Goal: Obtain resource: Obtain resource

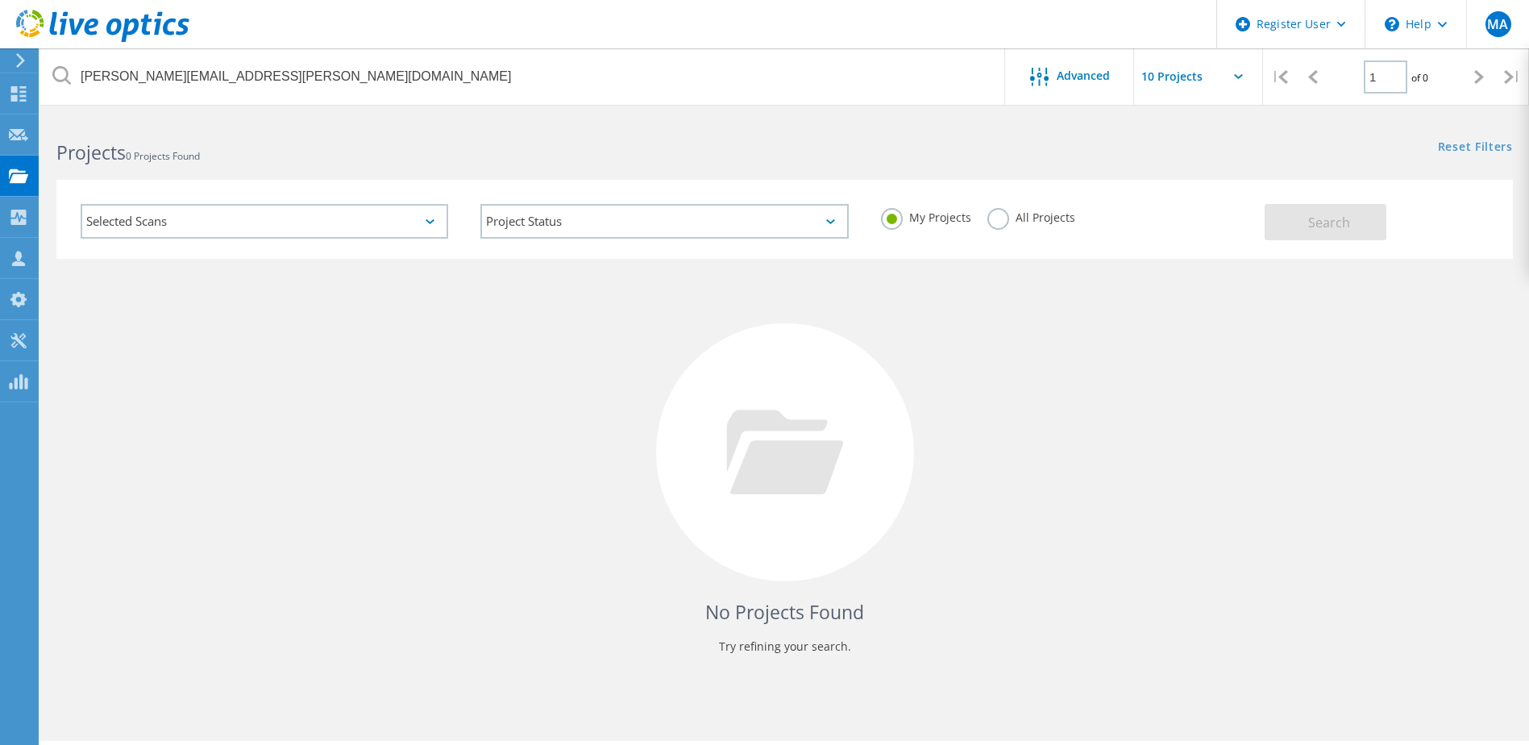
click at [110, 15] on icon at bounding box center [102, 26] width 173 height 33
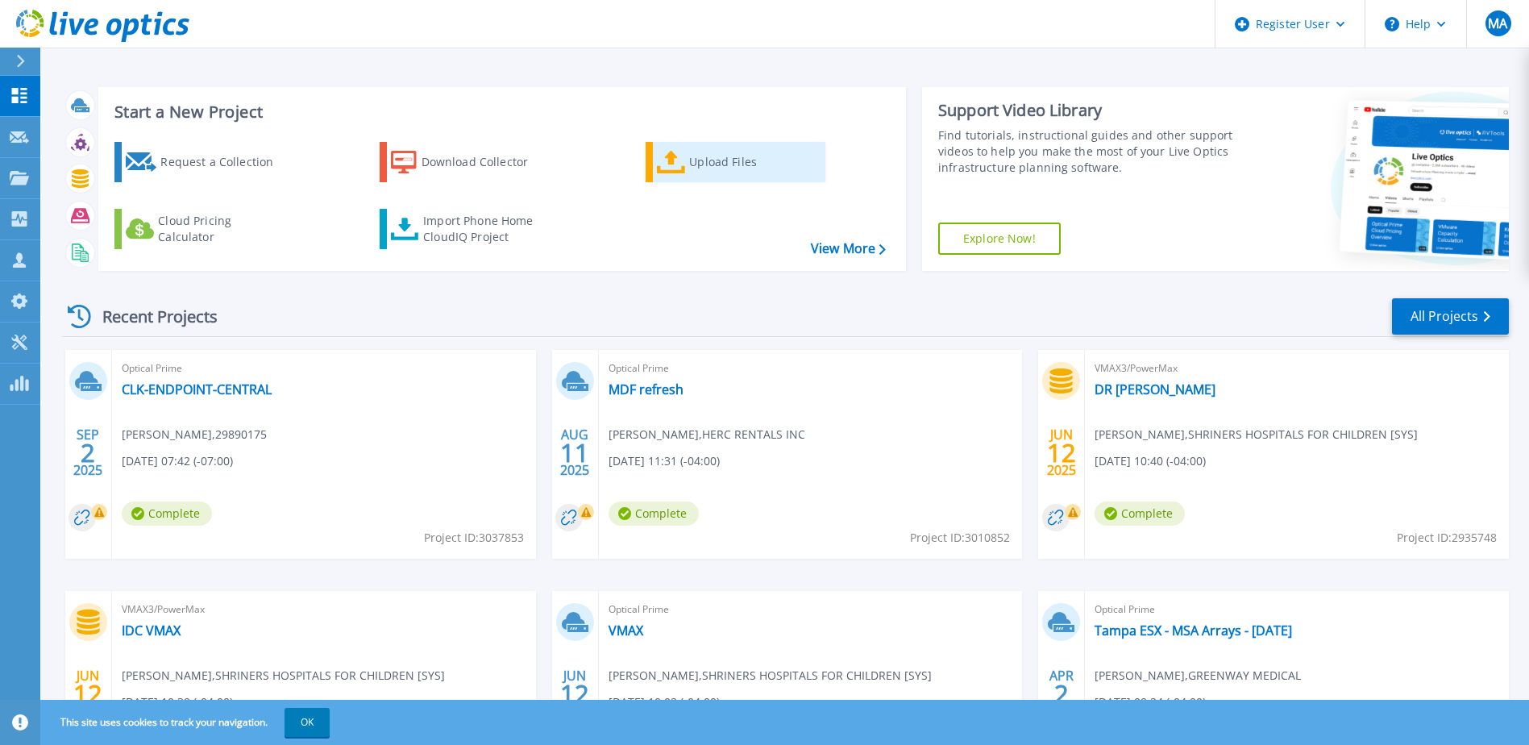
click at [653, 160] on link "Upload Files" at bounding box center [736, 162] width 180 height 40
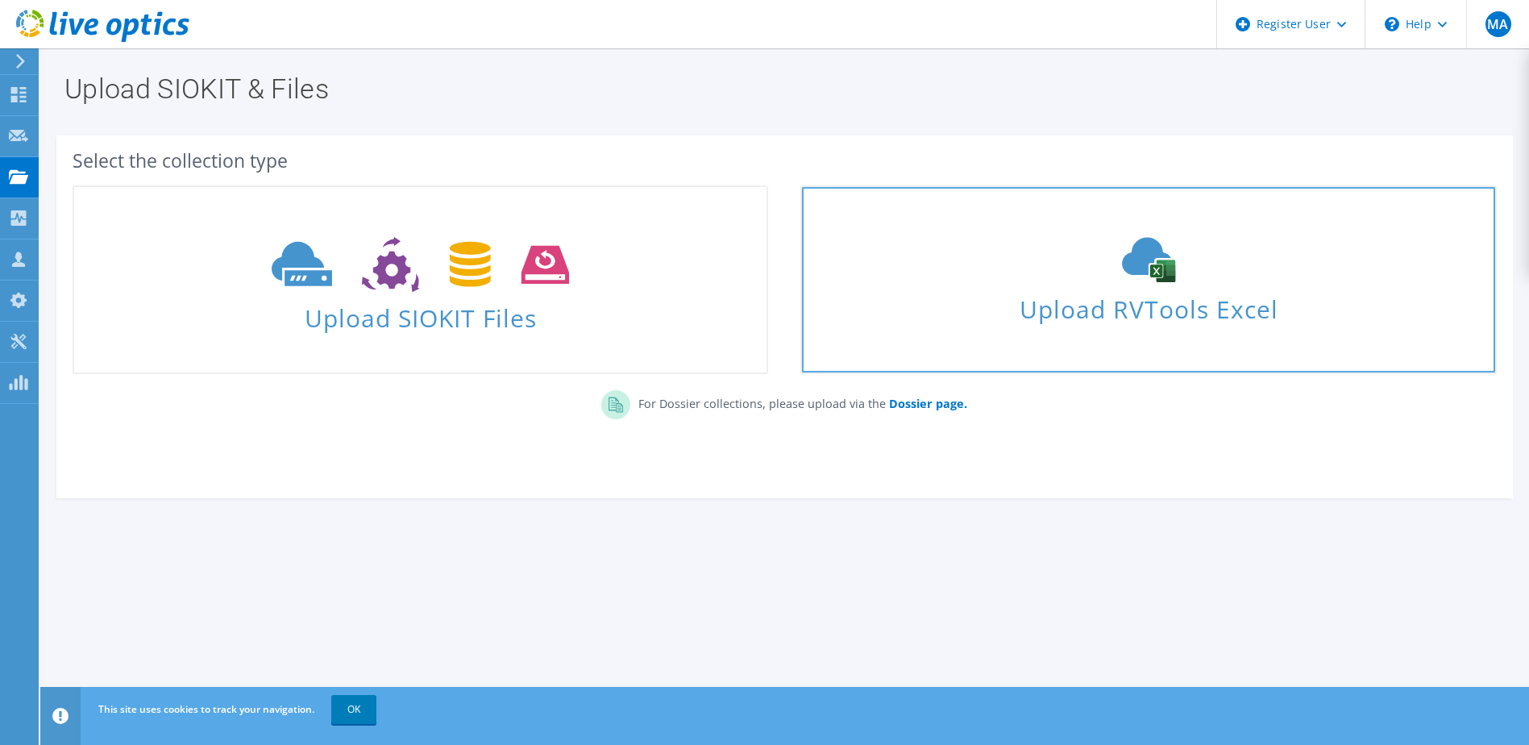
click at [1161, 314] on span "Upload RVTools Excel" at bounding box center [1148, 305] width 692 height 35
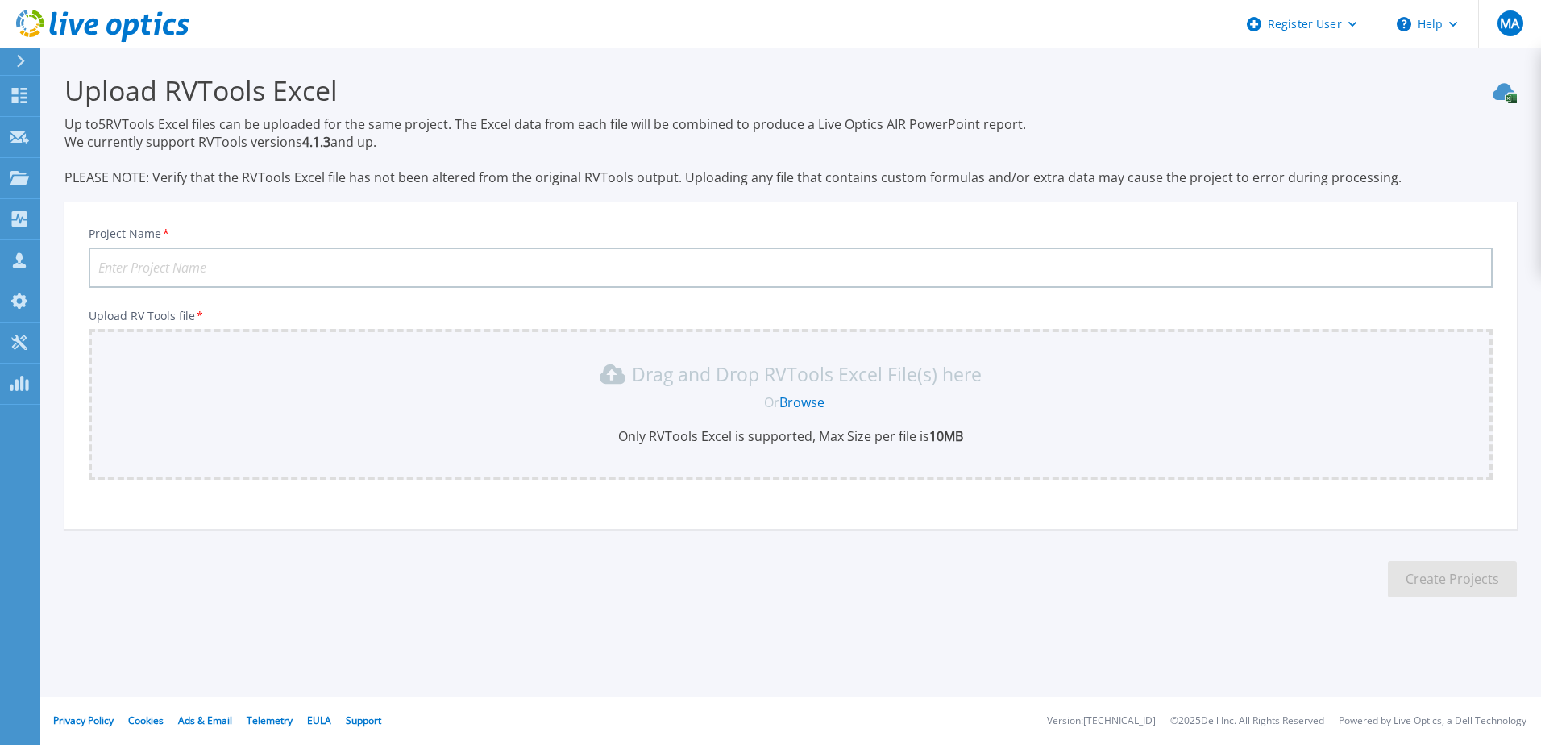
click at [797, 273] on input "Project Name *" at bounding box center [791, 267] width 1404 height 40
type input "Jackson Hewitt"
click at [793, 399] on link "Browse" at bounding box center [801, 402] width 45 height 18
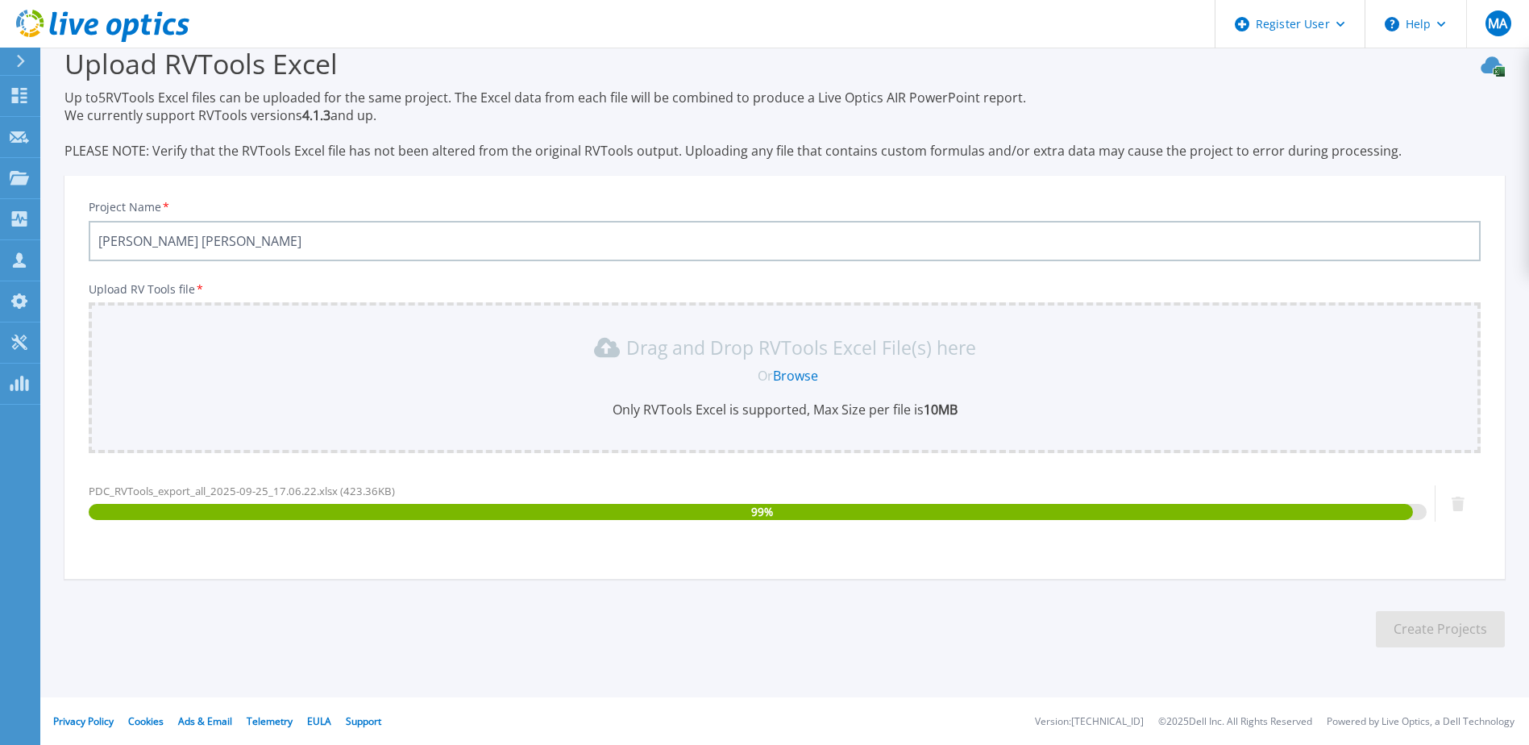
scroll to position [27, 0]
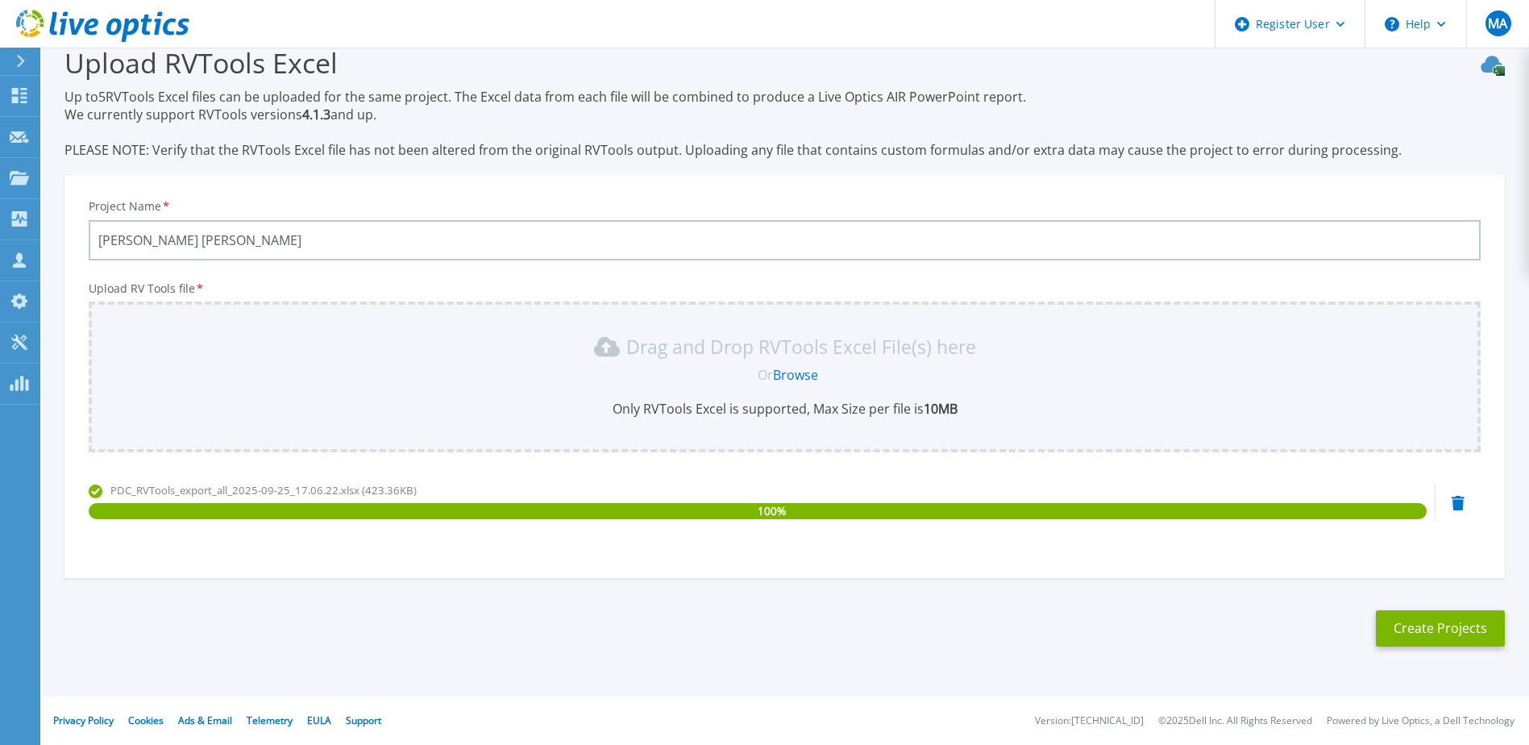
click at [785, 372] on link "Browse" at bounding box center [795, 375] width 45 height 18
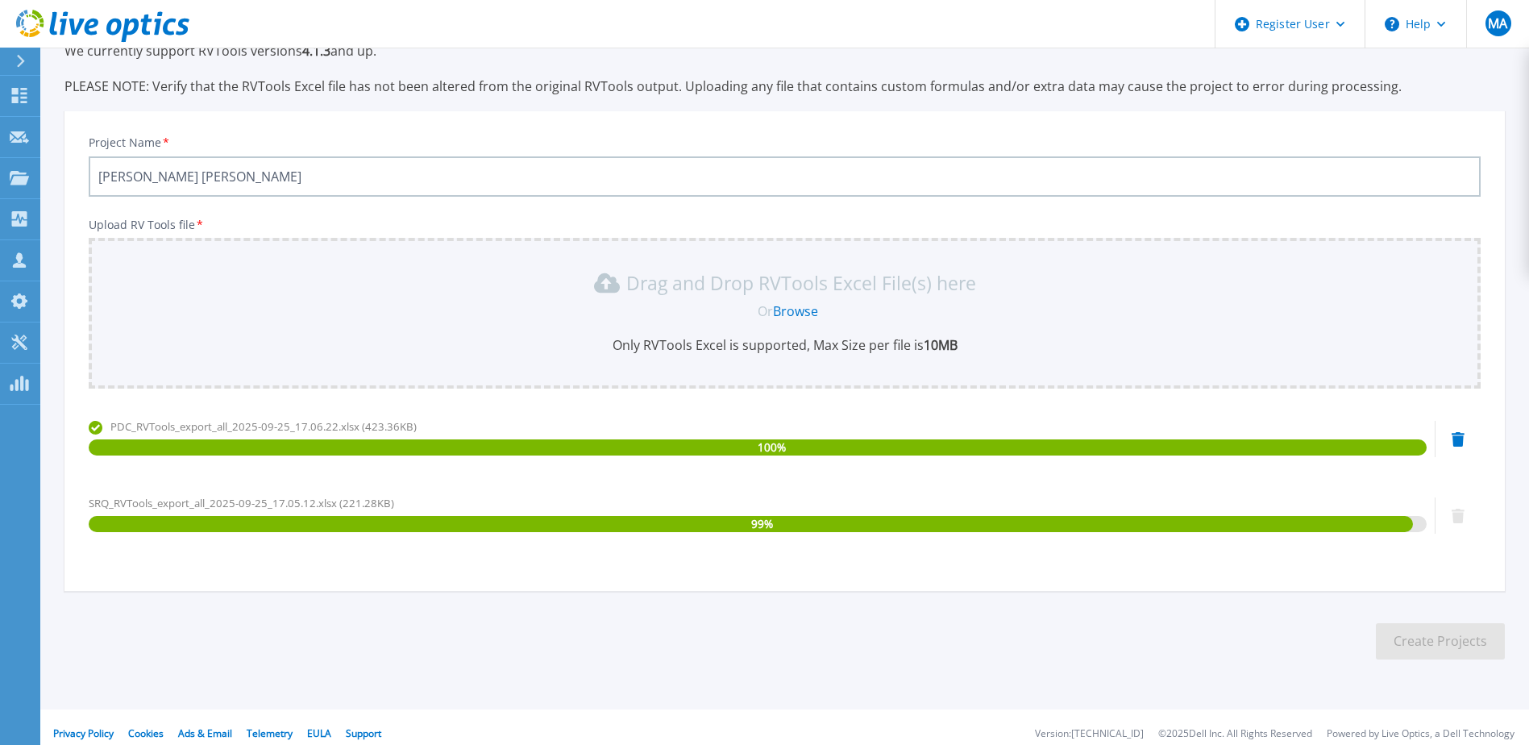
scroll to position [104, 0]
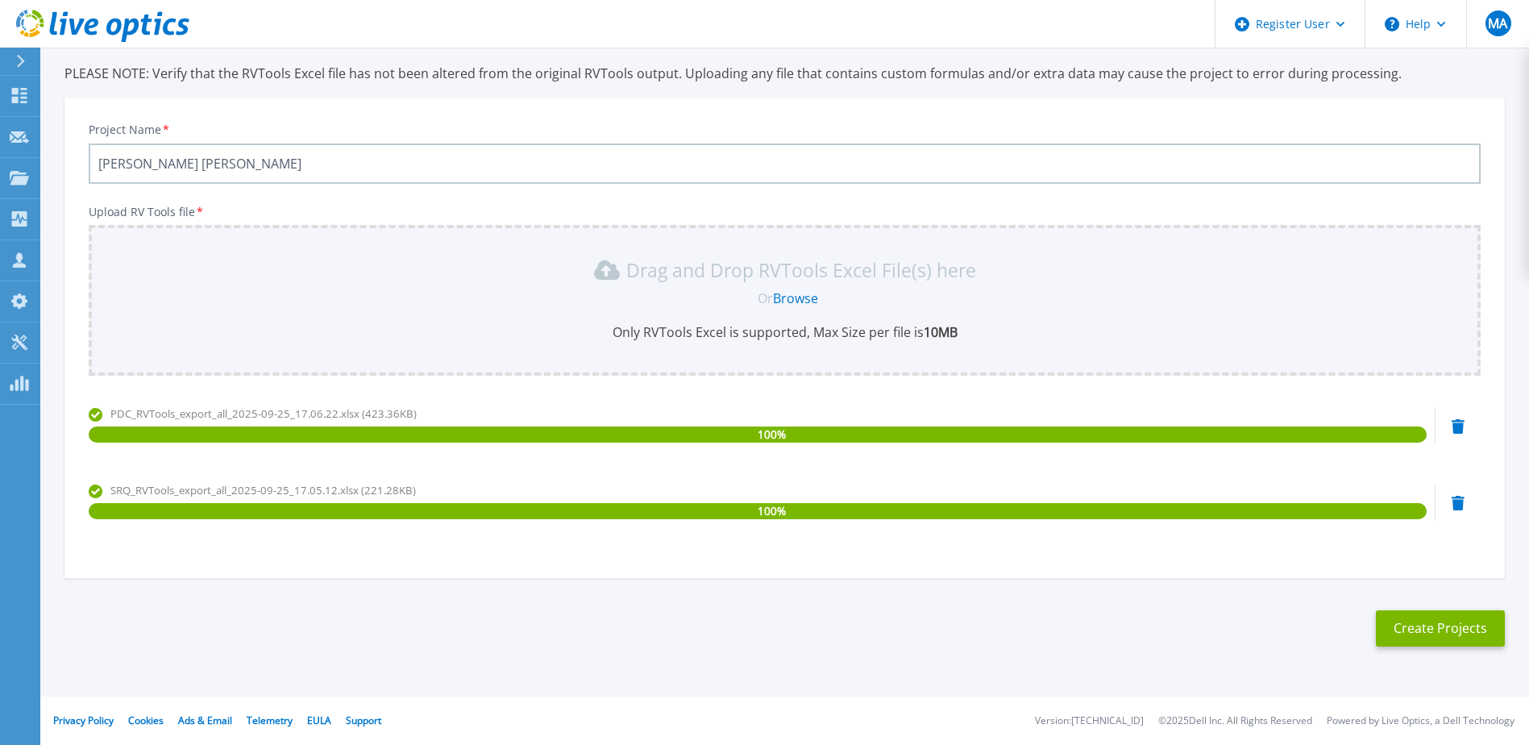
click at [783, 300] on link "Browse" at bounding box center [795, 298] width 45 height 18
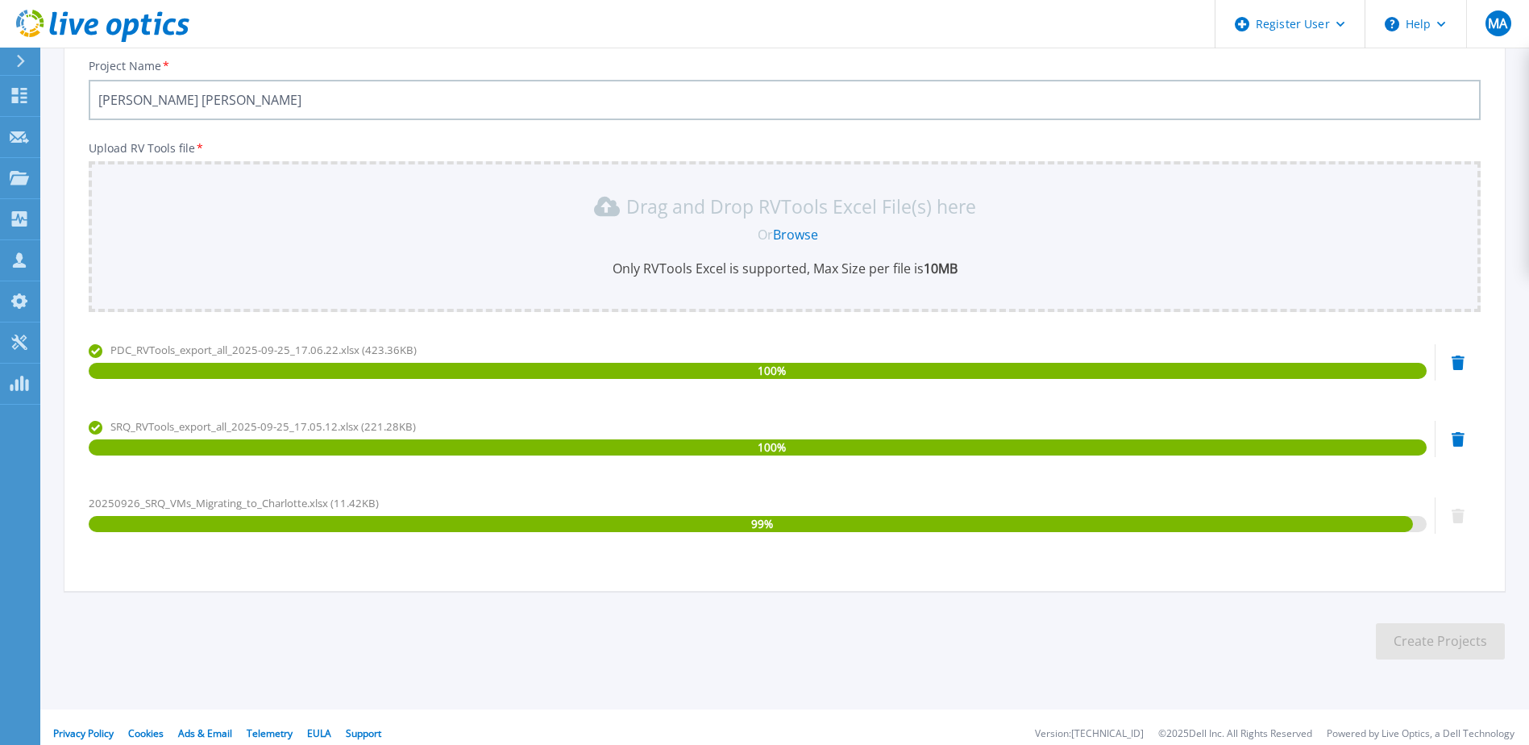
scroll to position [181, 0]
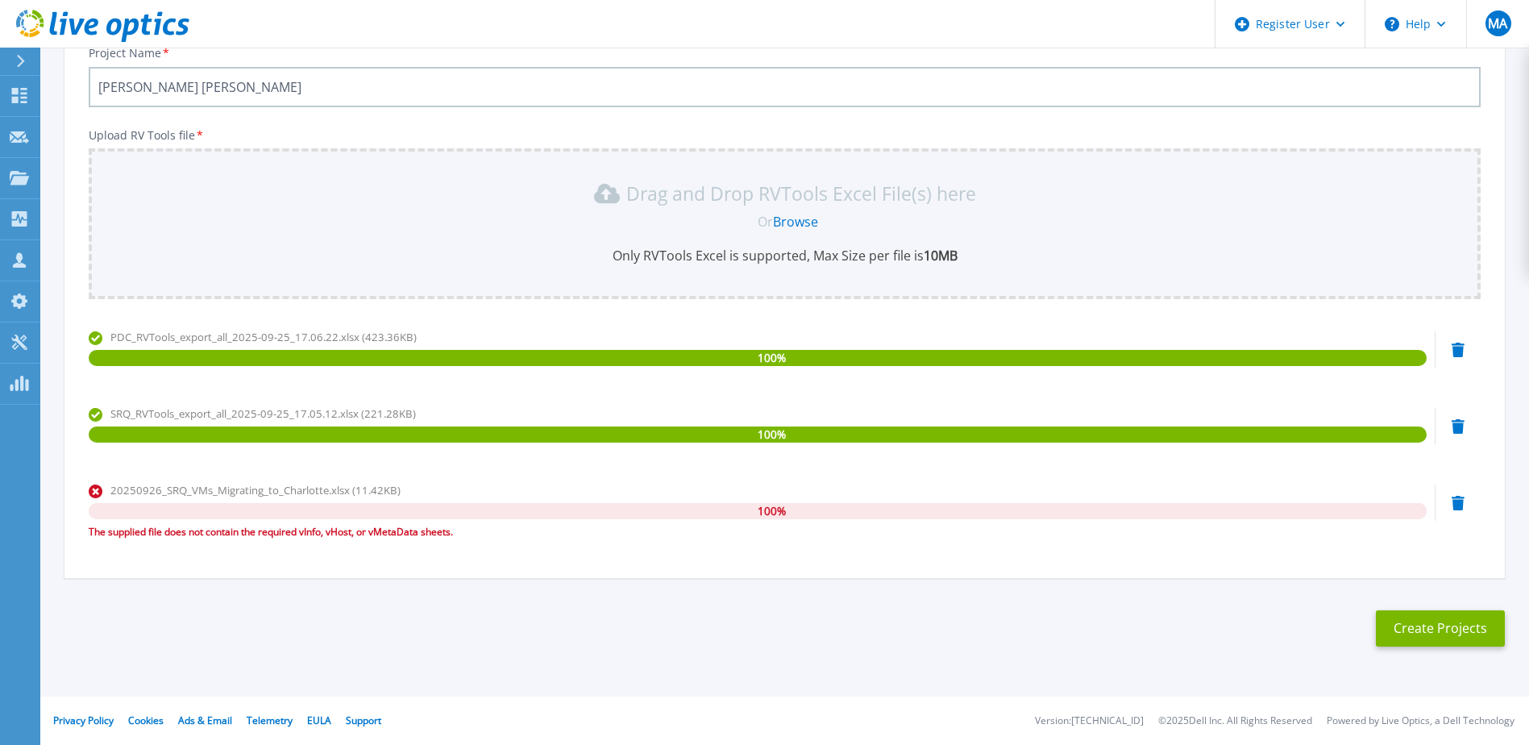
click at [1452, 500] on icon at bounding box center [1458, 503] width 13 height 15
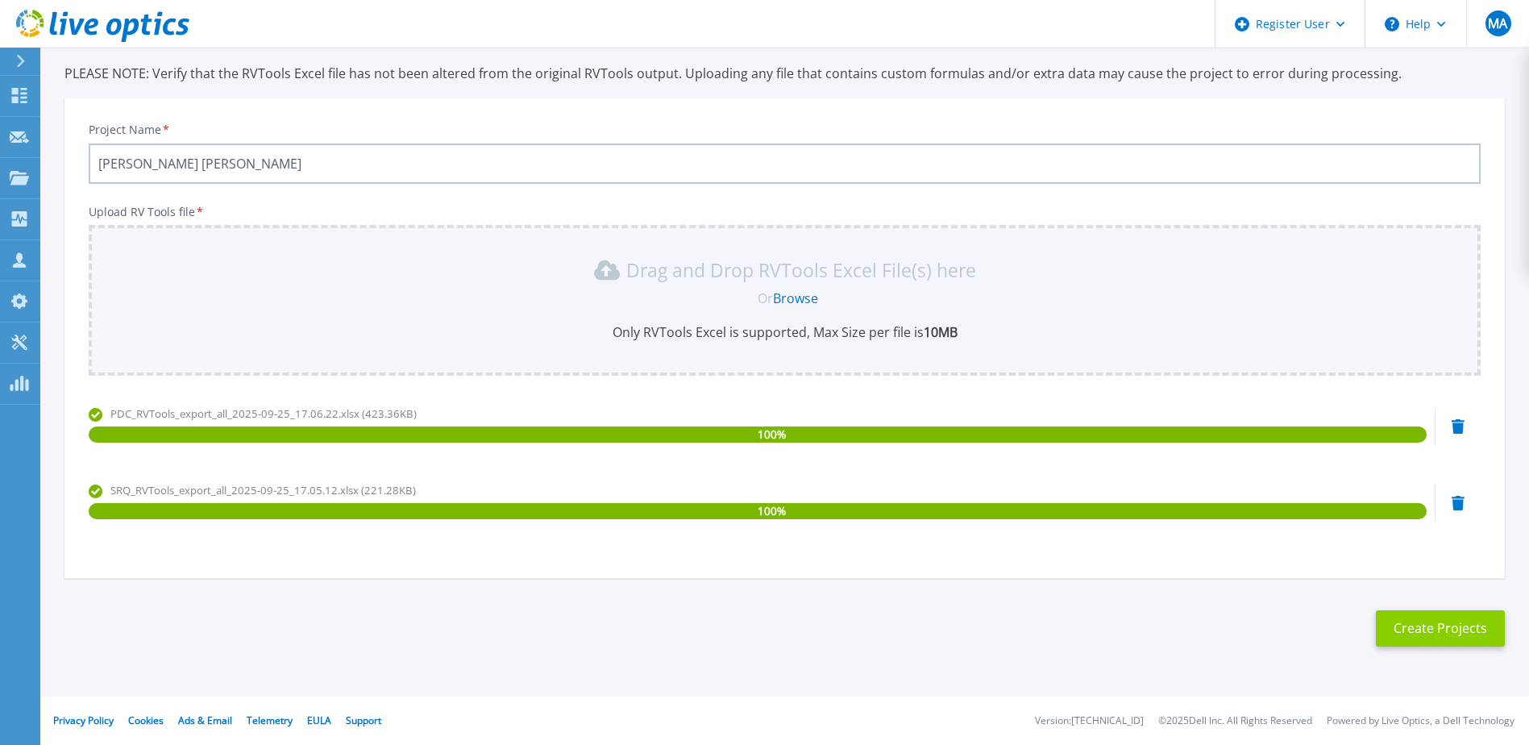
click at [1470, 622] on button "Create Projects" at bounding box center [1440, 628] width 129 height 36
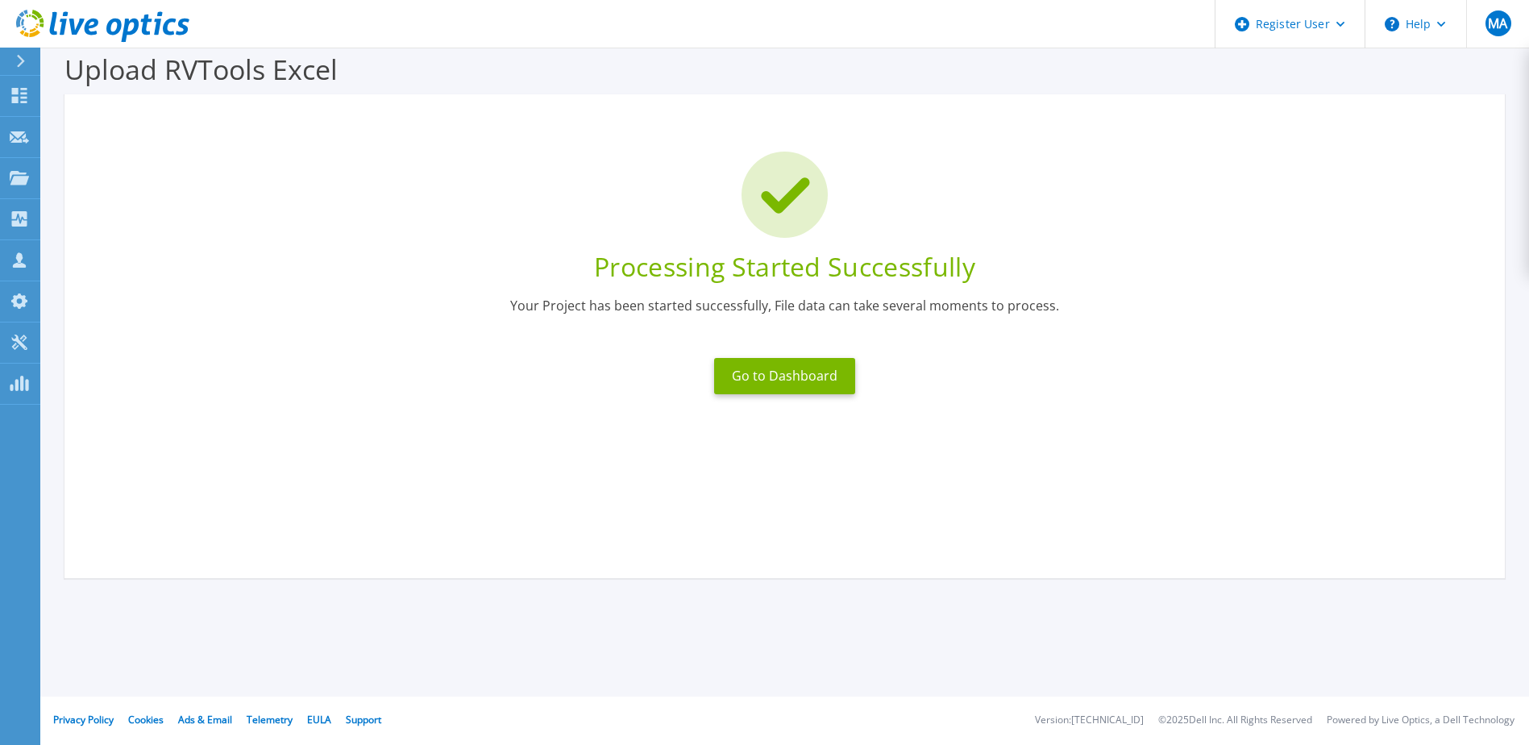
scroll to position [21, 0]
click at [793, 372] on button "Go to Dashboard" at bounding box center [784, 376] width 141 height 36
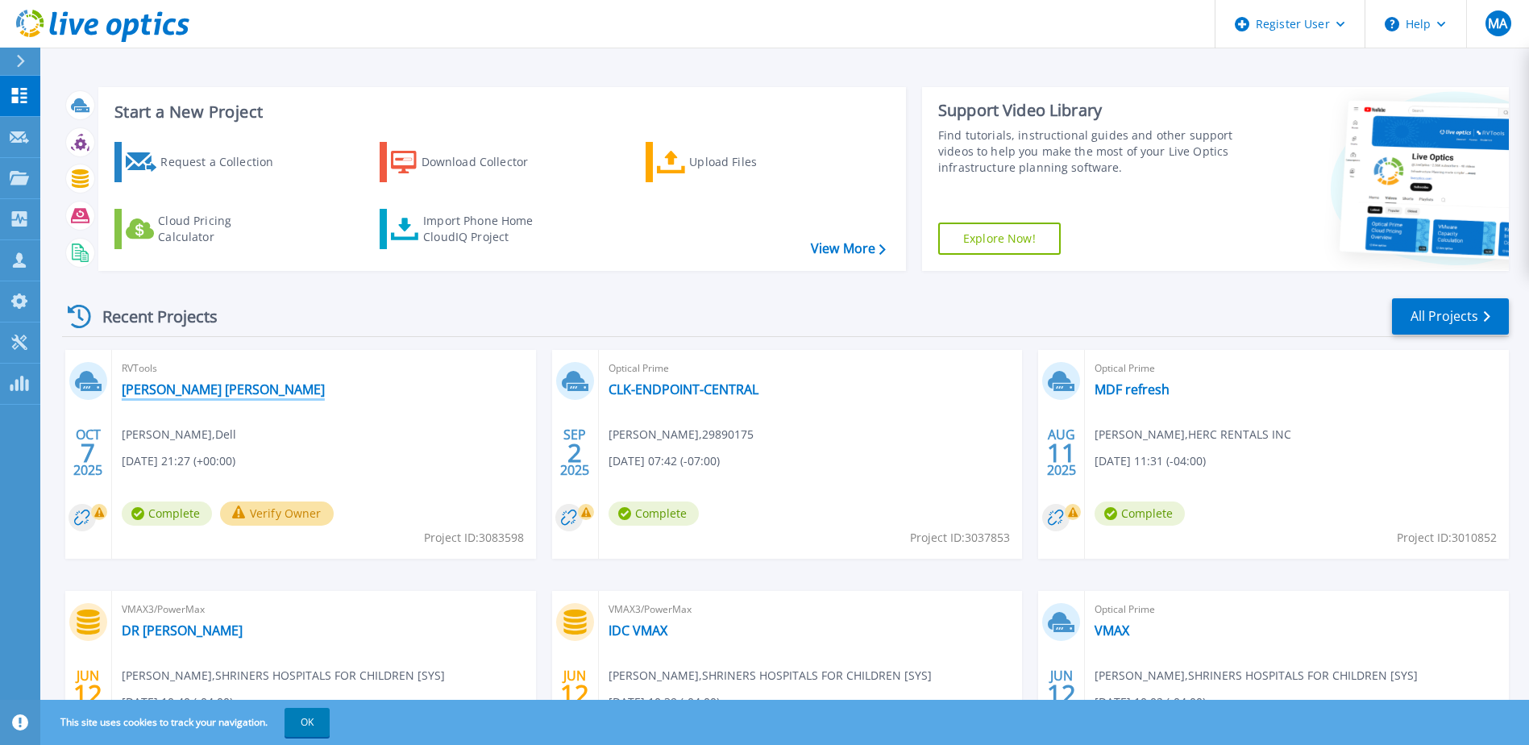
click at [185, 390] on link "[PERSON_NAME] [PERSON_NAME]" at bounding box center [223, 389] width 203 height 16
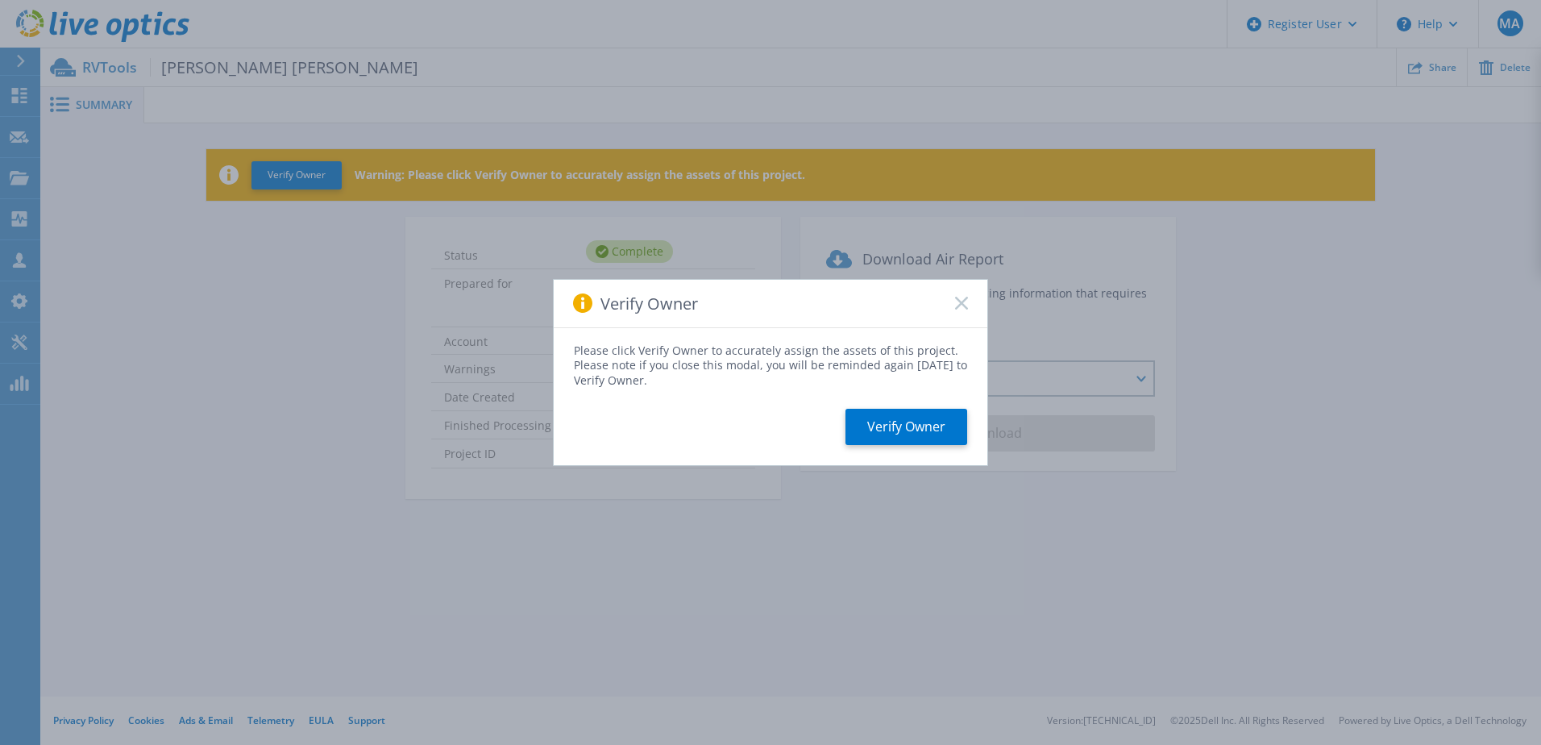
drag, startPoint x: 958, startPoint y: 303, endPoint x: 963, endPoint y: 311, distance: 9.8
click at [959, 303] on icon at bounding box center [961, 303] width 13 height 13
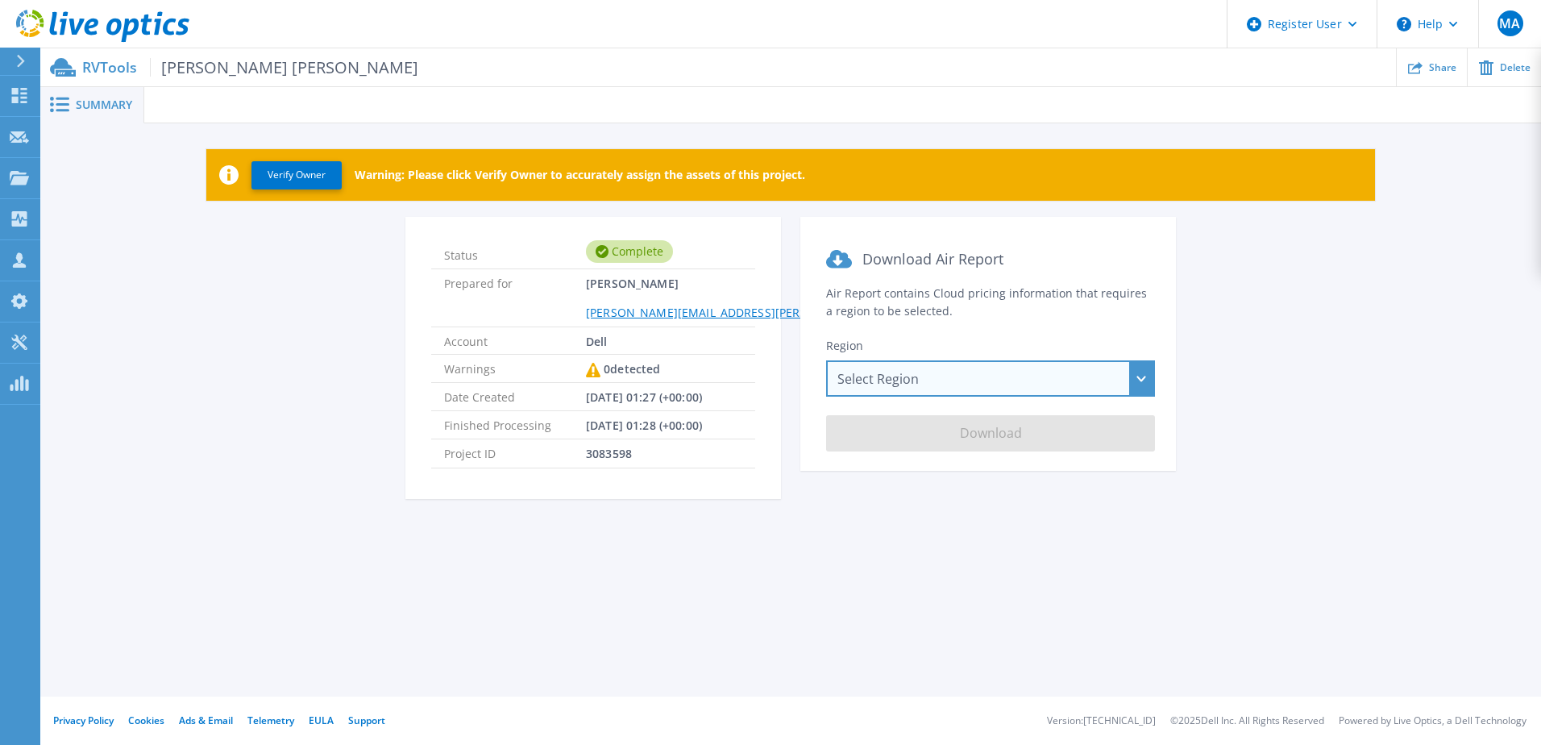
click at [1033, 395] on div "Select Region [GEOGRAPHIC_DATA] ([GEOGRAPHIC_DATA]) [GEOGRAPHIC_DATA] ([GEOGRAP…" at bounding box center [990, 378] width 329 height 36
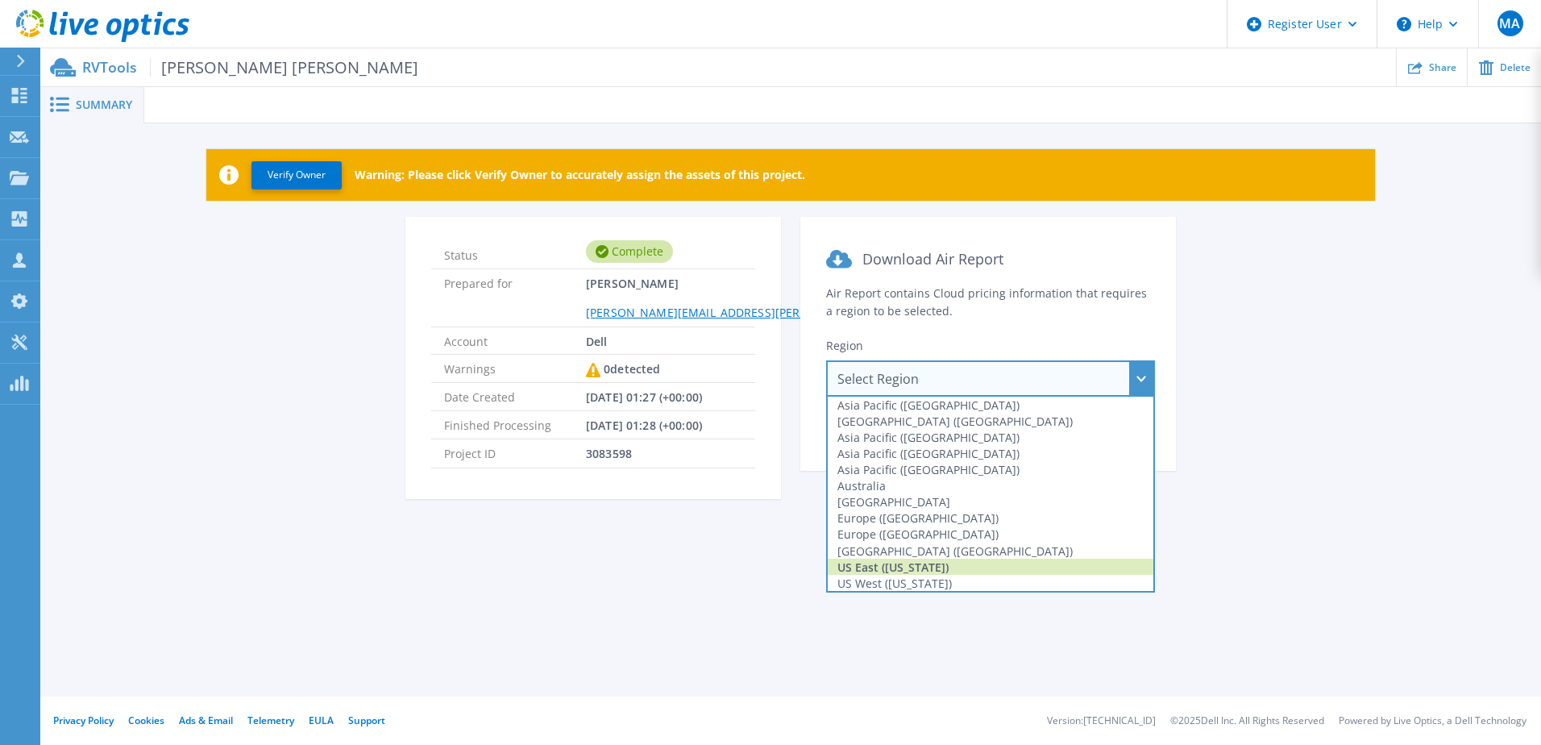
click at [915, 568] on div "US East ([US_STATE])" at bounding box center [991, 567] width 326 height 16
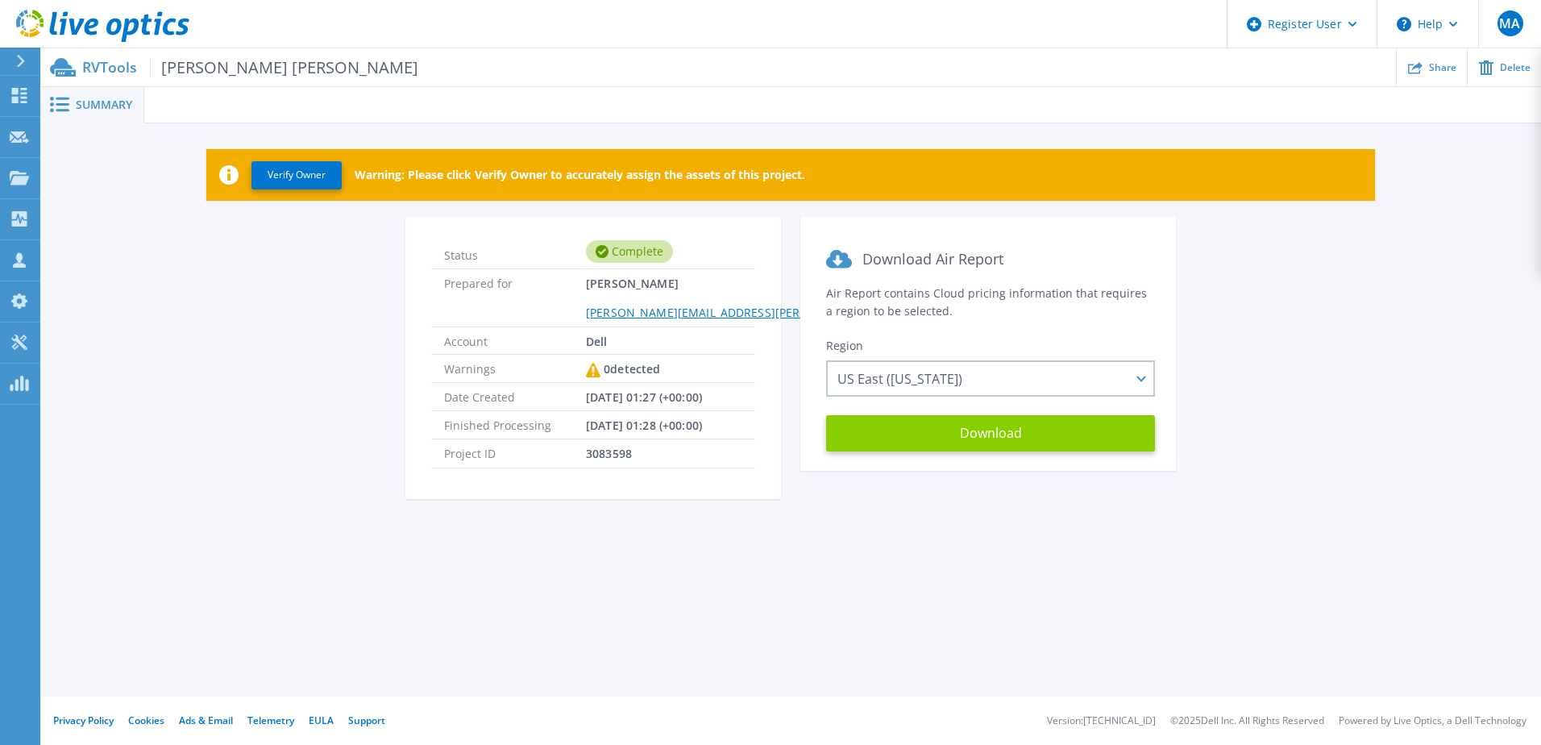
click at [962, 439] on button "Download" at bounding box center [990, 433] width 329 height 36
